Goal: Task Accomplishment & Management: Use online tool/utility

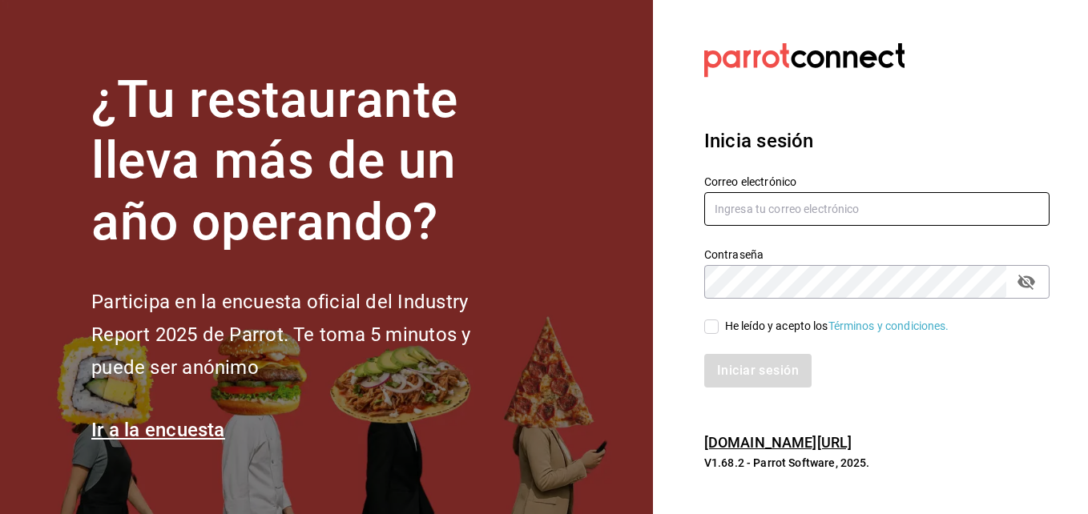
type input "[EMAIL_ADDRESS][DOMAIN_NAME]"
click at [711, 329] on input "He leído y acepto los Términos y condiciones." at bounding box center [711, 327] width 14 height 14
checkbox input "true"
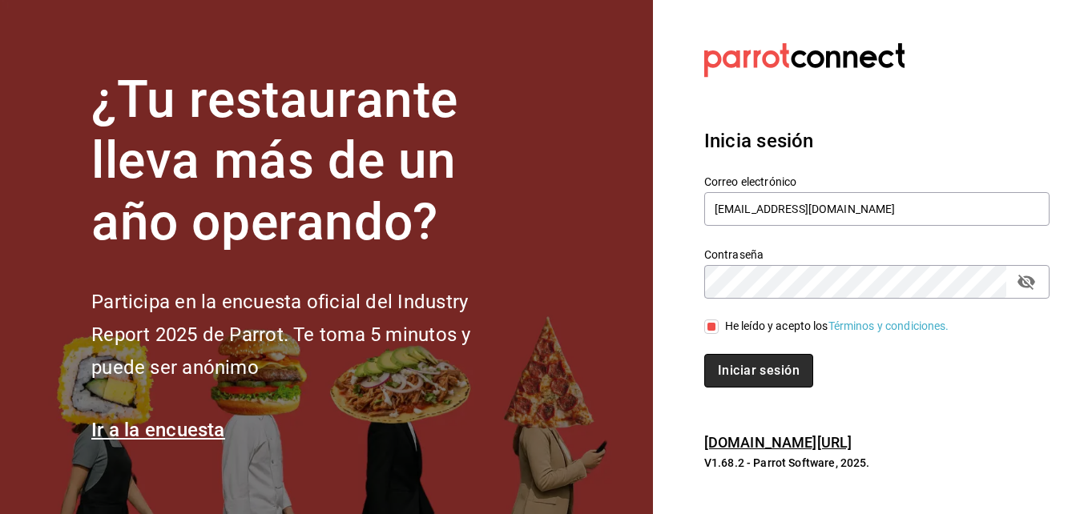
click at [728, 372] on button "Iniciar sesión" at bounding box center [758, 371] width 109 height 34
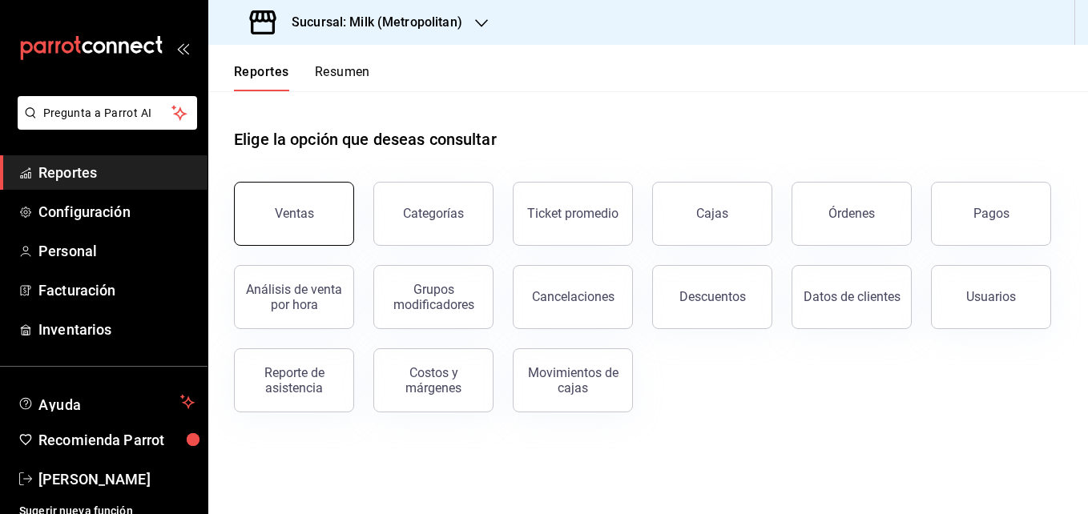
click at [298, 207] on div "Ventas" at bounding box center [294, 213] width 39 height 15
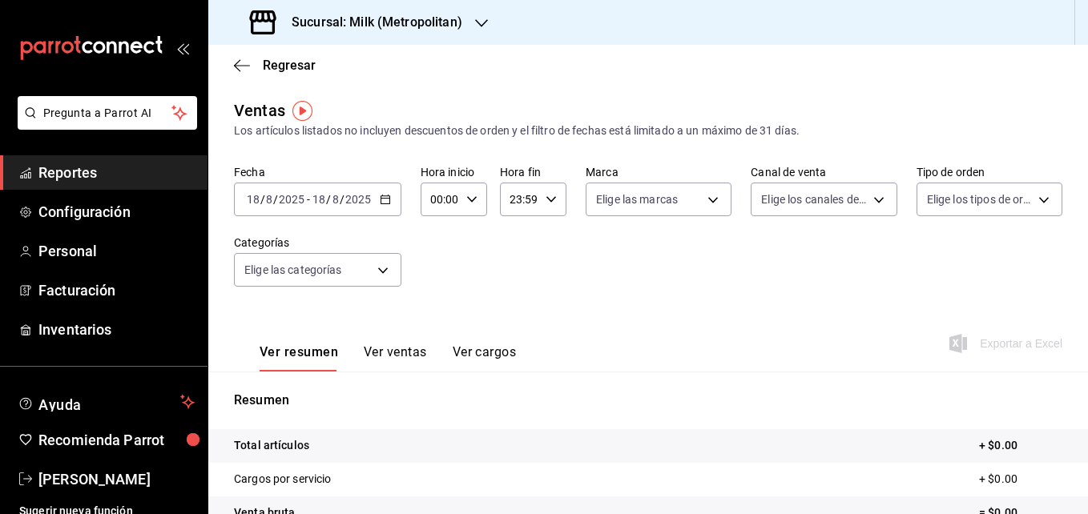
click at [389, 205] on div "2025-08-18 18 / 8 / 2025 - 2025-08-18 18 / 8 / 2025" at bounding box center [317, 200] width 167 height 34
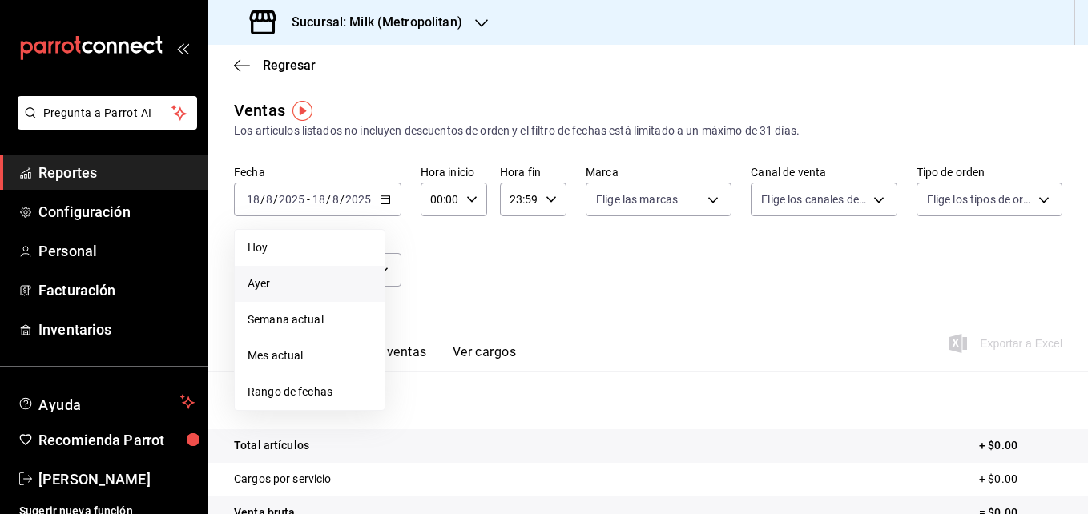
click at [305, 281] on span "Ayer" at bounding box center [310, 284] width 124 height 17
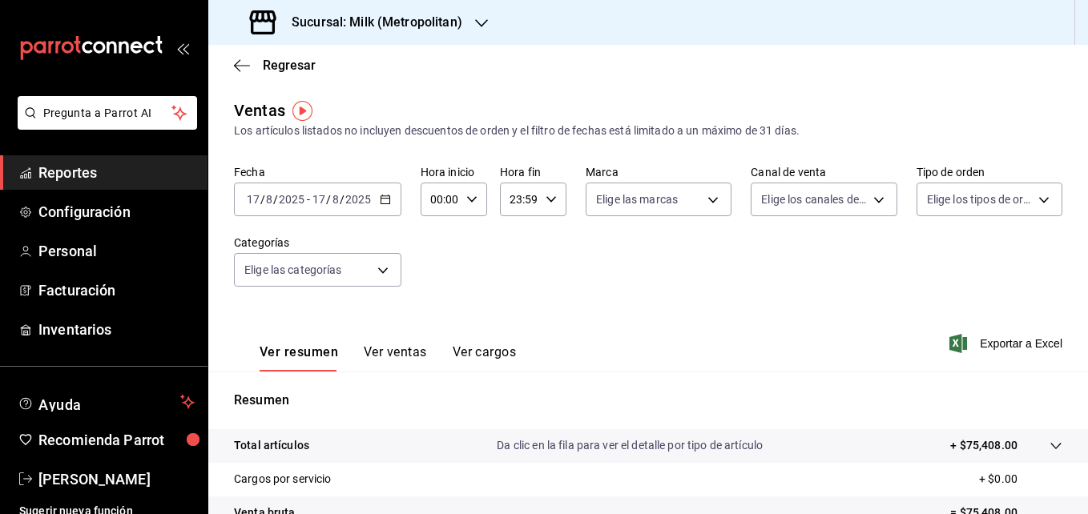
scroll to position [129, 0]
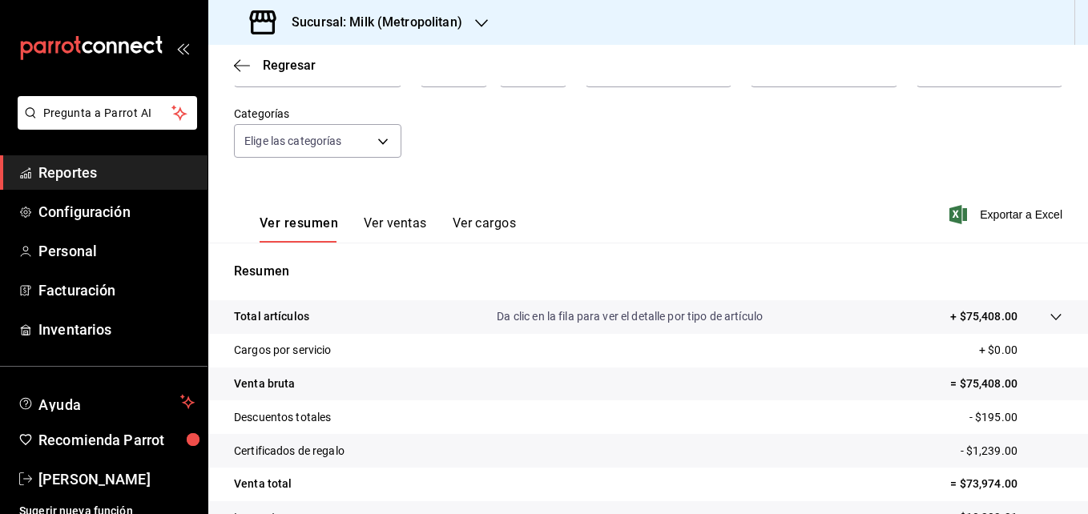
click at [1050, 321] on icon at bounding box center [1056, 317] width 13 height 13
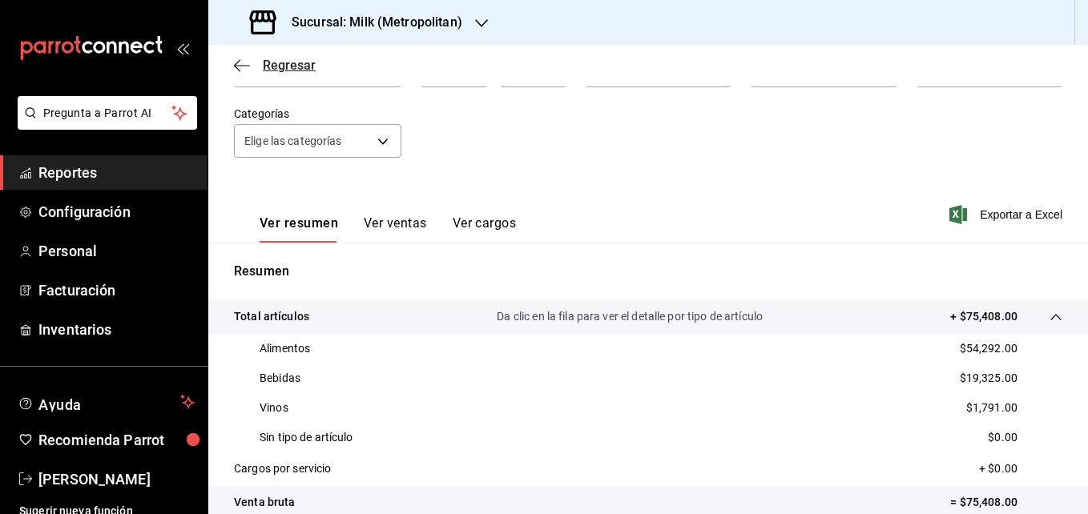
click at [248, 66] on icon "button" at bounding box center [242, 65] width 16 height 1
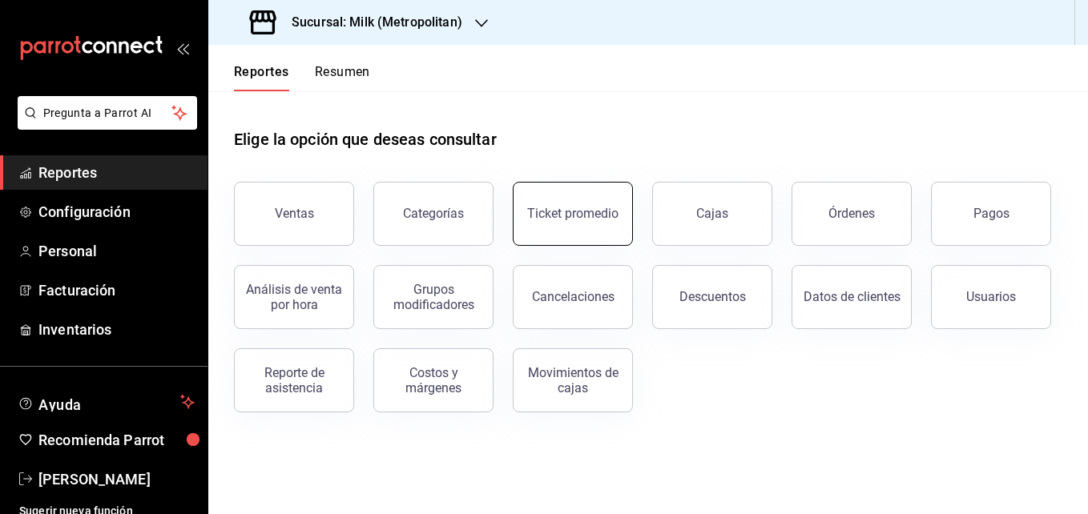
click at [590, 224] on button "Ticket promedio" at bounding box center [573, 214] width 120 height 64
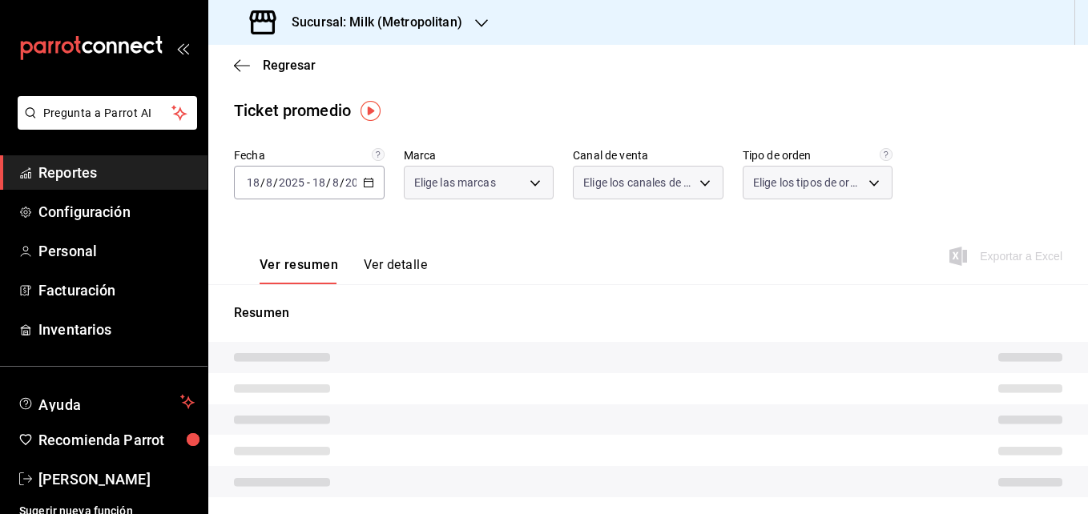
type input "57c9fc47-e65f-4221-a10c-96a6466a6251"
type input "PARROT,UBER_EATS,RAPPI,DIDI_FOOD,ONLINE"
type input "c6efb9bd-abd5-48a3-8783-83cc8f48df17,ac96d0b7-0302-404a-8271-ab3d4d47528d,08d44…"
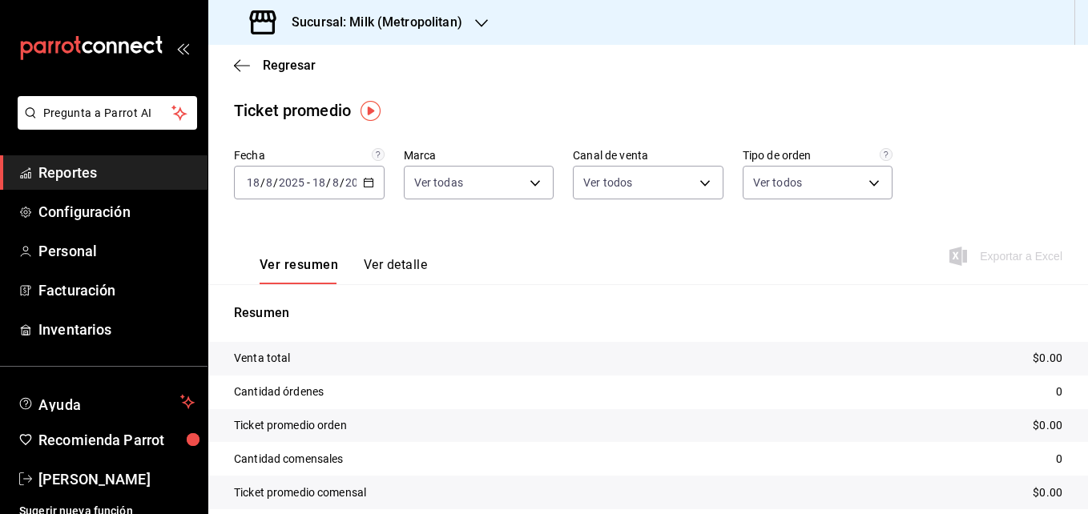
click at [374, 187] on div "2025-08-18 18 / 8 / 2025 - 2025-08-18 18 / 8 / 2025" at bounding box center [309, 183] width 151 height 34
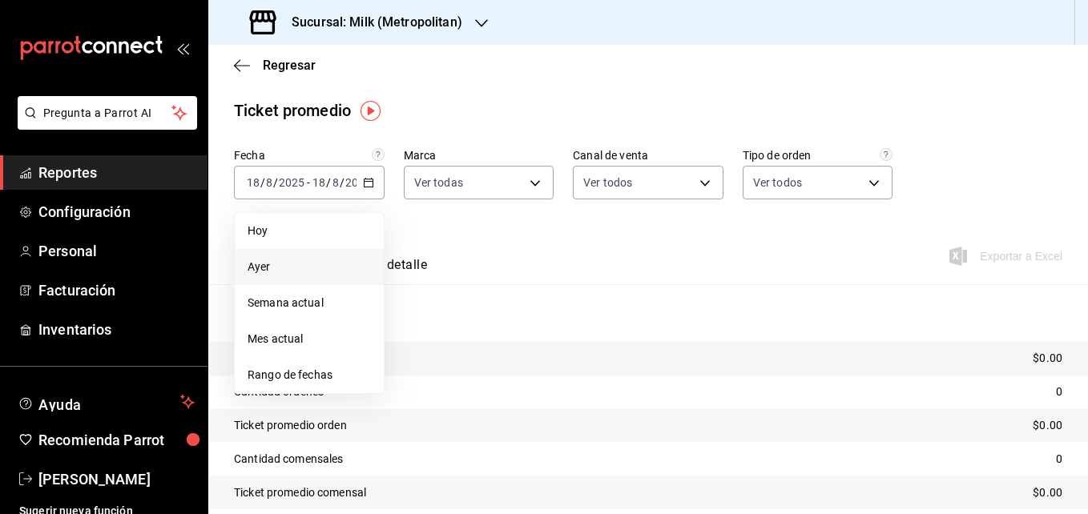
click at [280, 263] on span "Ayer" at bounding box center [309, 267] width 123 height 17
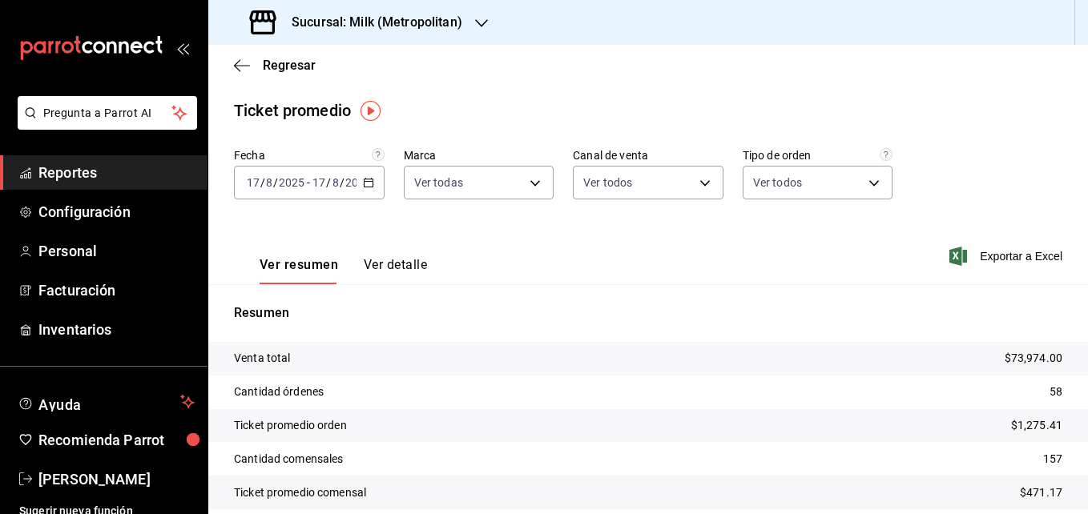
click at [372, 180] on div "2025-08-17 17 / 8 / 2025 - 2025-08-17 17 / 8 / 2025" at bounding box center [309, 183] width 151 height 34
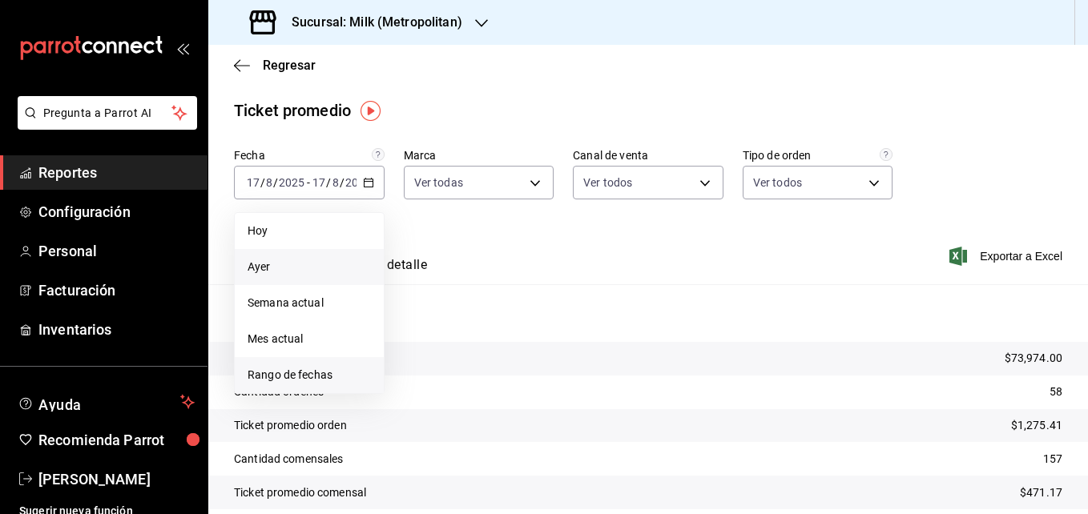
click at [279, 376] on span "Rango de fechas" at bounding box center [309, 375] width 123 height 17
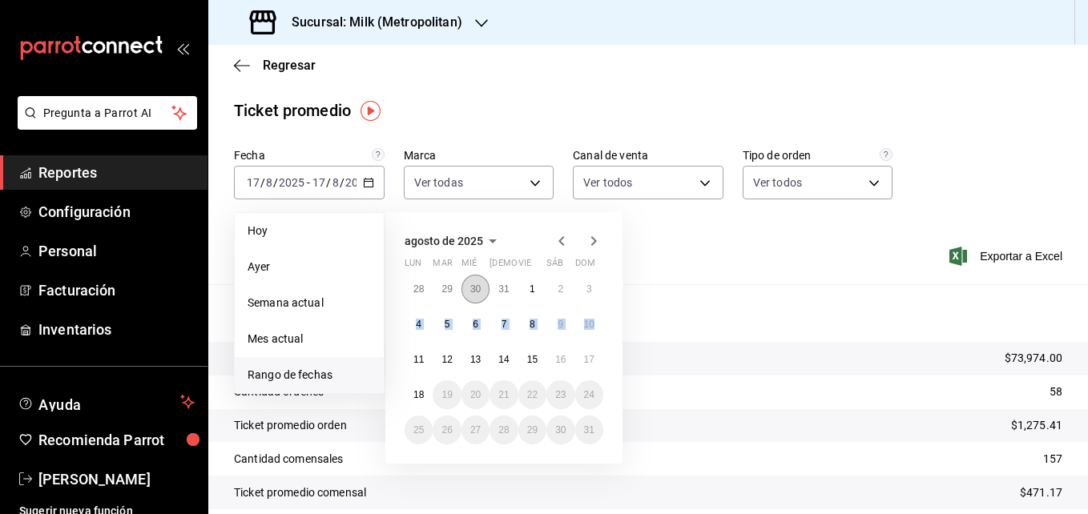
drag, startPoint x: 652, startPoint y: 308, endPoint x: 477, endPoint y: 284, distance: 177.1
click at [477, 284] on div "agosto de 2025 lun mar mié jue vie sáb dom 28 29 30 31 1 2 3 4 5 6 7 8 9 10 11 …" at bounding box center [525, 332] width 280 height 264
drag, startPoint x: 477, startPoint y: 284, endPoint x: 417, endPoint y: 363, distance: 99.5
click at [417, 363] on abbr "11" at bounding box center [419, 359] width 10 height 11
click at [417, 396] on abbr "18" at bounding box center [419, 394] width 10 height 11
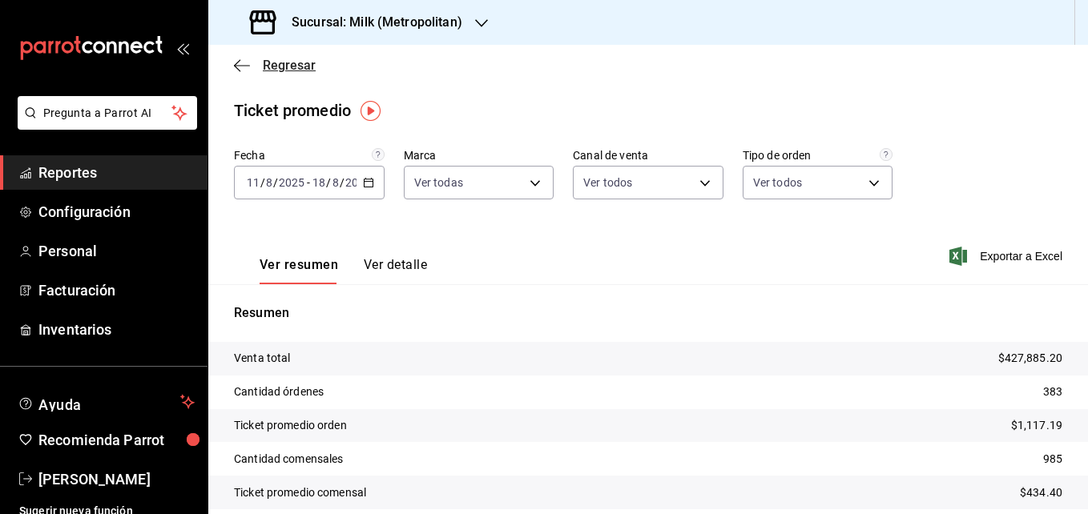
click at [282, 62] on span "Regresar" at bounding box center [289, 65] width 53 height 15
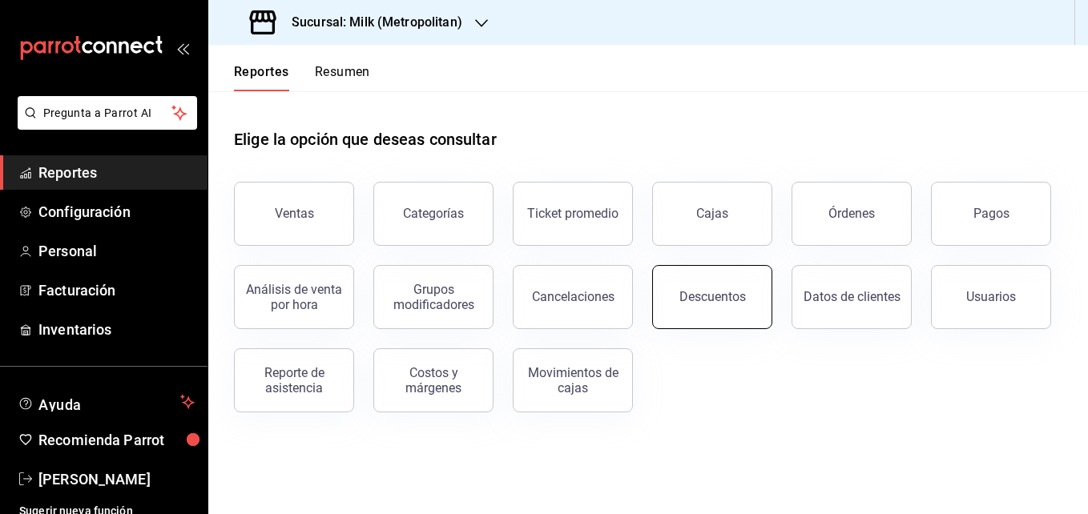
click at [672, 303] on button "Descuentos" at bounding box center [712, 297] width 120 height 64
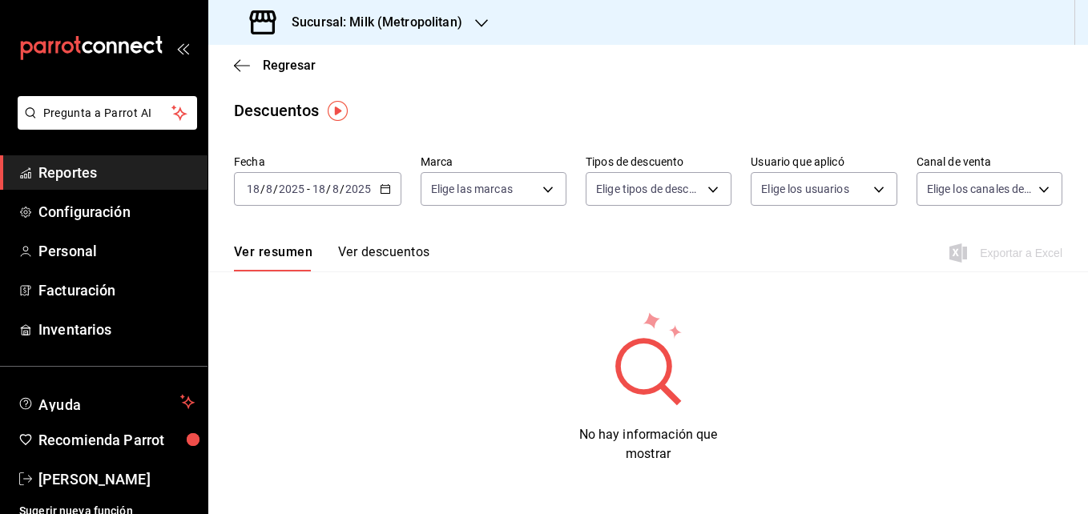
click at [382, 189] on icon "button" at bounding box center [385, 189] width 11 height 11
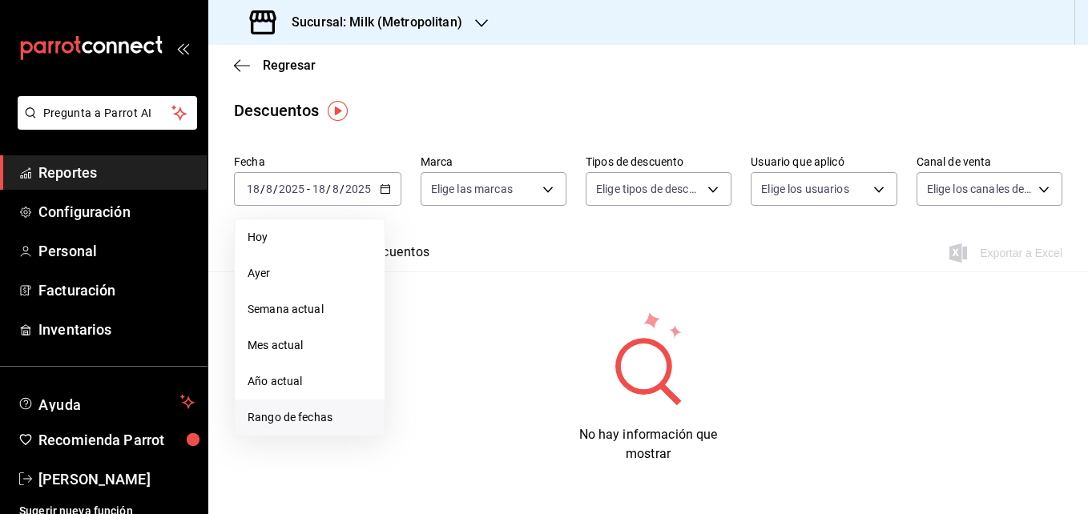
click at [289, 410] on span "Rango de fechas" at bounding box center [310, 418] width 124 height 17
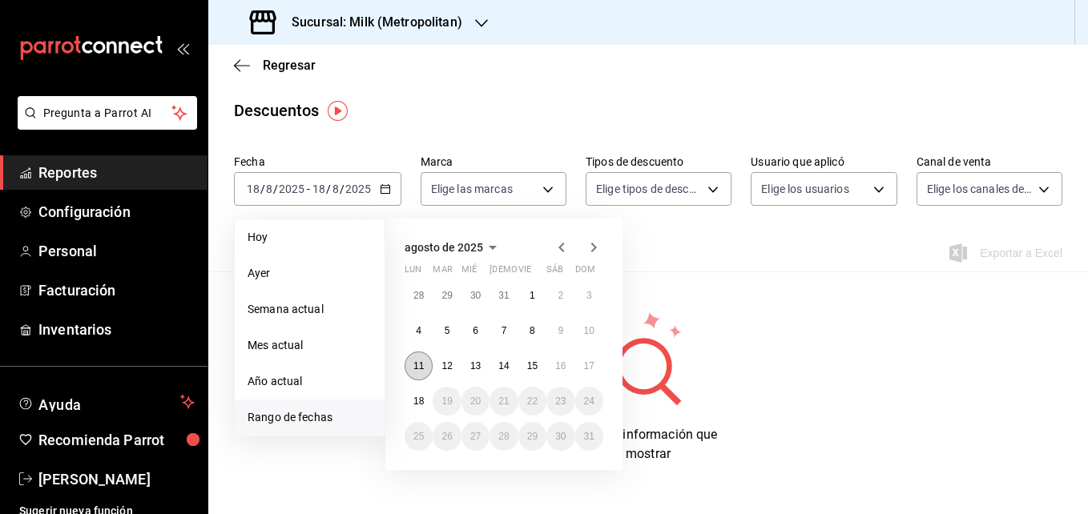
click at [415, 370] on abbr "11" at bounding box center [419, 366] width 10 height 11
click at [423, 397] on abbr "18" at bounding box center [419, 401] width 10 height 11
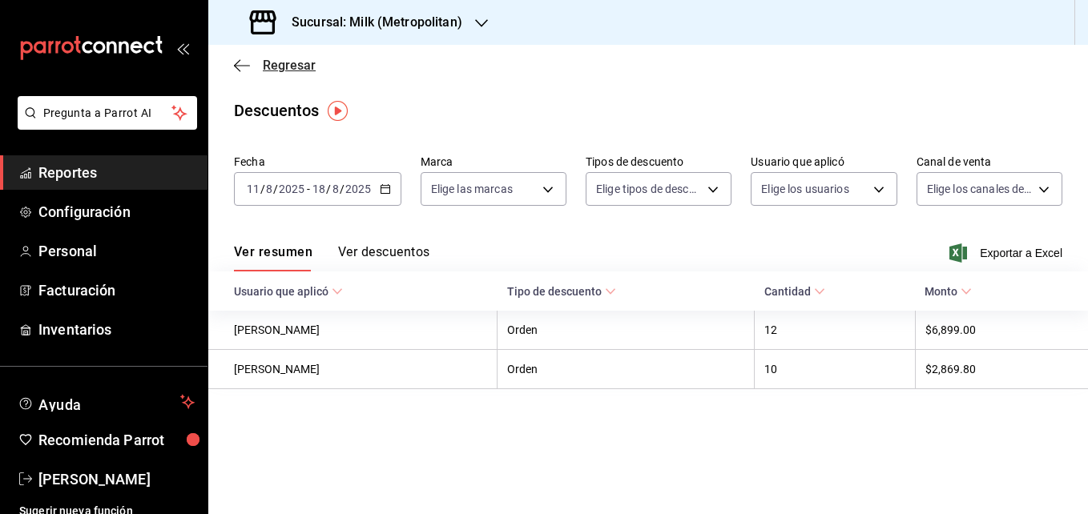
click at [291, 59] on span "Regresar" at bounding box center [289, 65] width 53 height 15
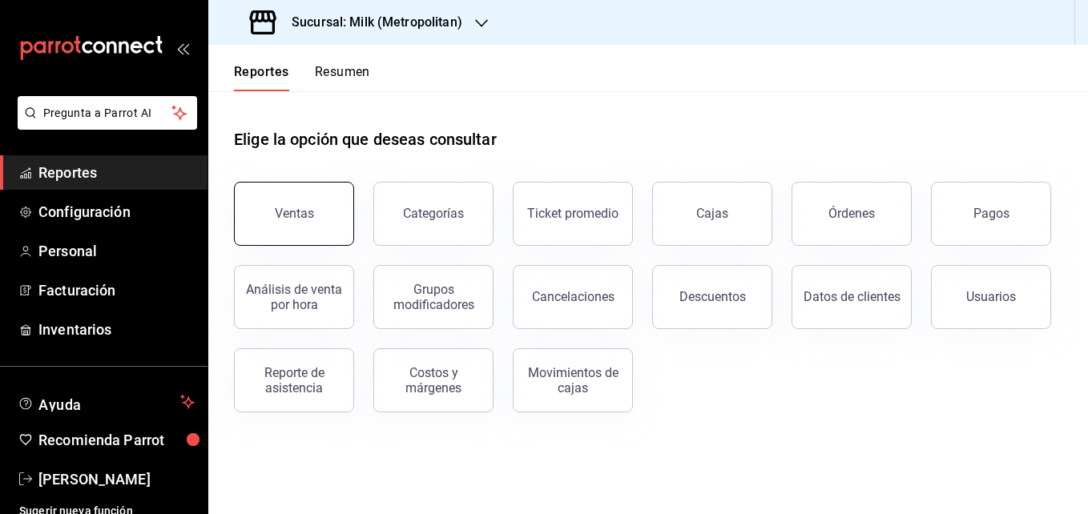
click at [337, 199] on button "Ventas" at bounding box center [294, 214] width 120 height 64
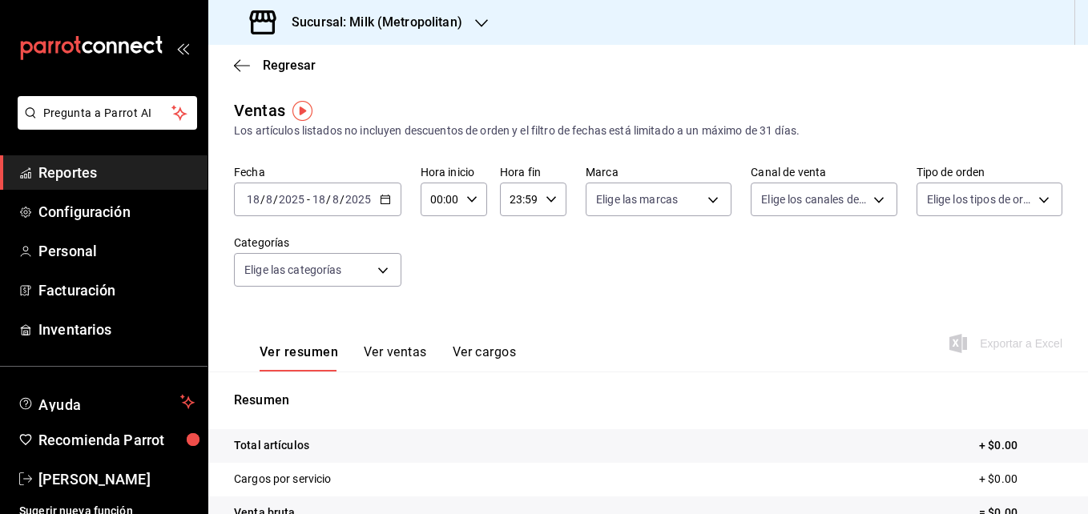
click at [388, 200] on icon "button" at bounding box center [385, 199] width 11 height 11
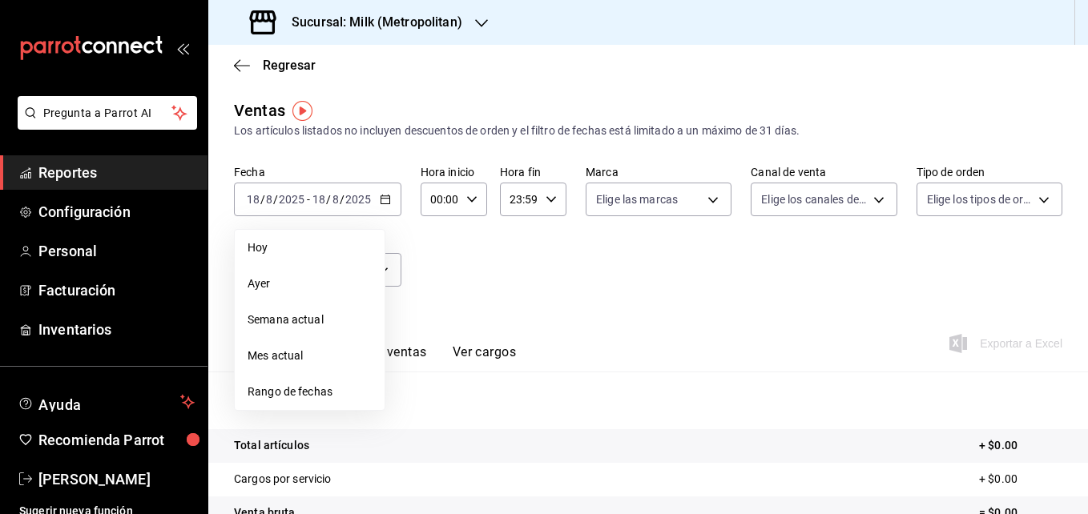
click at [308, 390] on span "Rango de fechas" at bounding box center [310, 392] width 124 height 17
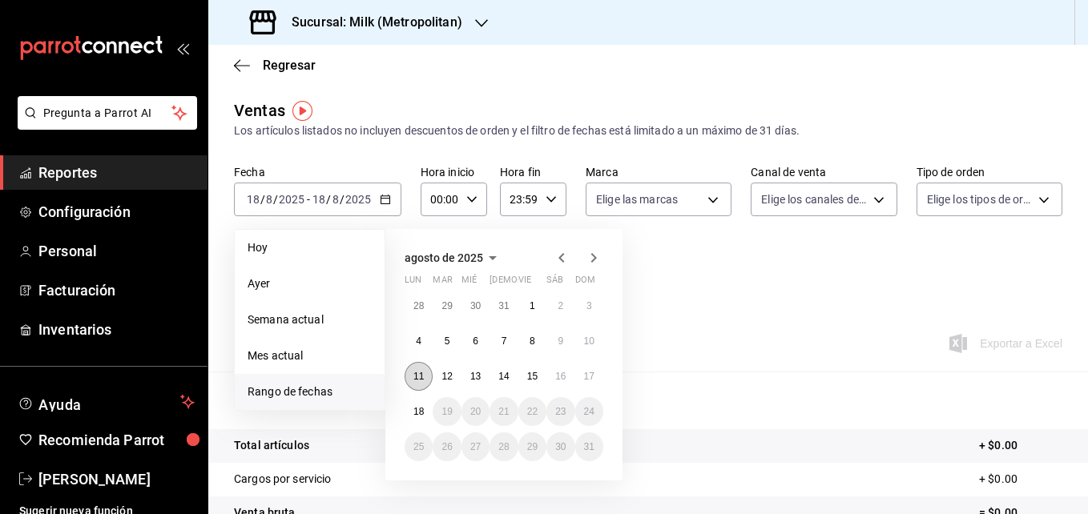
click at [422, 370] on button "11" at bounding box center [419, 376] width 28 height 29
click at [417, 410] on abbr "18" at bounding box center [419, 411] width 10 height 11
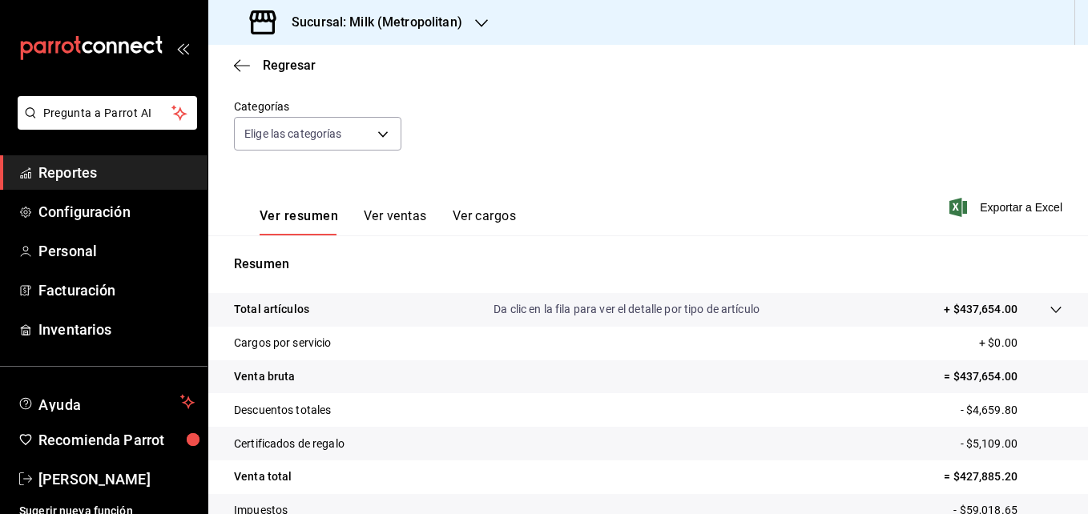
scroll to position [137, 0]
click at [1051, 309] on icon at bounding box center [1056, 309] width 10 height 6
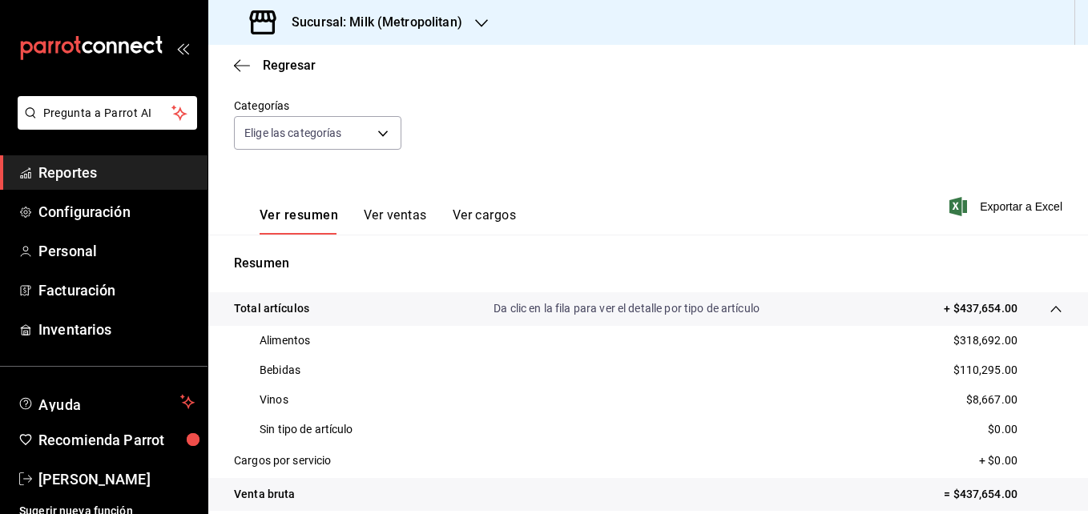
scroll to position [37, 0]
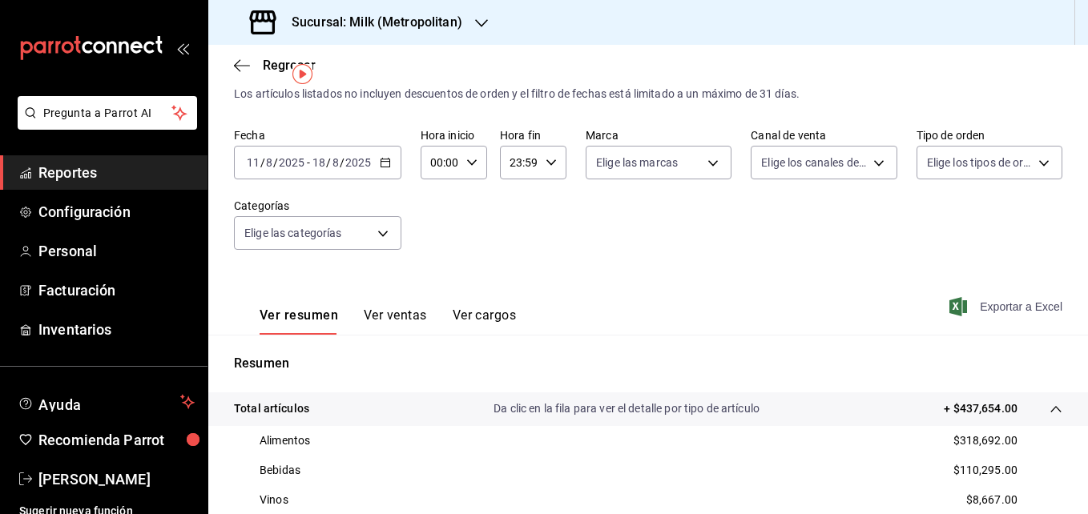
click at [987, 300] on span "Exportar a Excel" at bounding box center [1008, 306] width 110 height 19
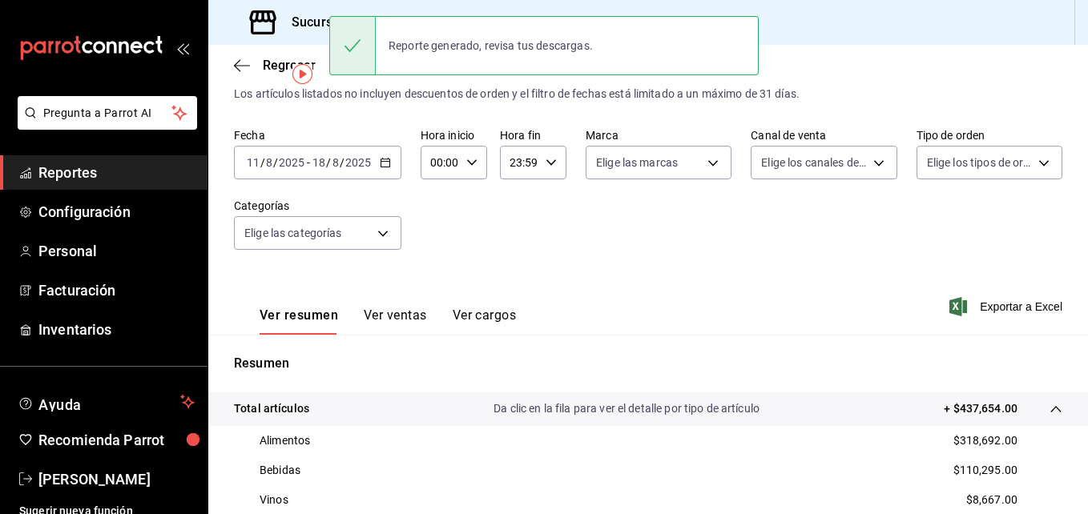
click at [597, 240] on div "Fecha 2025-08-11 11 / 8 / 2025 - 2025-08-18 18 / 8 / 2025 Hora inicio 00:00 Hor…" at bounding box center [648, 198] width 829 height 141
